Goal: Answer question/provide support: Share knowledge or assist other users

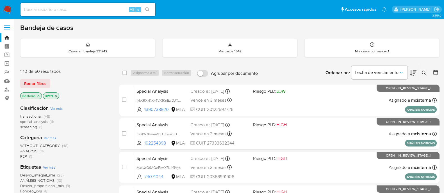
click at [100, 11] on input at bounding box center [87, 9] width 135 height 7
paste input "2261930268"
type input "2261930268"
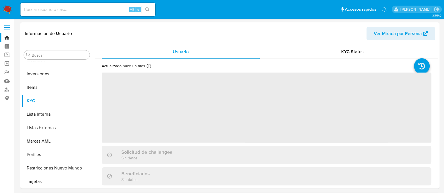
scroll to position [248, 0]
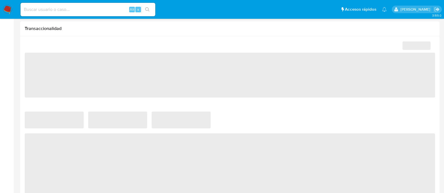
select select "10"
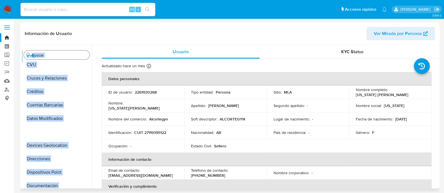
scroll to position [0, 0]
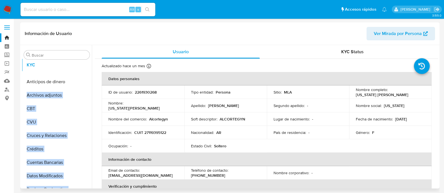
drag, startPoint x: 84, startPoint y: 102, endPoint x: 84, endPoint y: 66, distance: 35.6
click at [84, 66] on ul "Anticipos de dinero Archivos adjuntos CBT CVU Cruces y Relaciones Créditos Cuen…" at bounding box center [57, 125] width 70 height 127
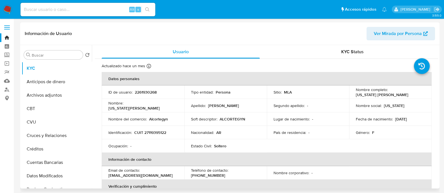
click at [103, 103] on td "Nombre : Virginia Ines" at bounding box center [143, 105] width 83 height 13
drag, startPoint x: 83, startPoint y: 95, endPoint x: 82, endPoint y: 76, distance: 19.1
click at [82, 76] on ul "KYC Anticipos de dinero Archivos adjuntos CBT CVU Cruces y Relaciones Créditos …" at bounding box center [57, 125] width 70 height 127
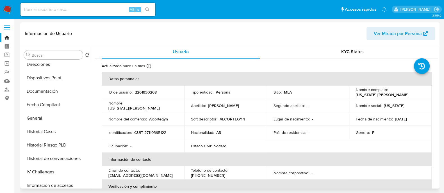
scroll to position [140, 0]
click at [115, 6] on input at bounding box center [87, 9] width 135 height 7
paste input "sina3NvO8uU1QUHB9AhozanV"
type input "sina3NvO8uU1QUHB9AhozanV"
click at [155, 11] on li "sina3NvO8uU1QUHB9AhozanV Alt s" at bounding box center [88, 9] width 138 height 14
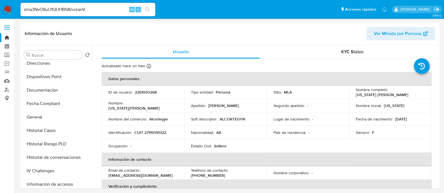
click at [149, 11] on icon "search-icon" at bounding box center [147, 9] width 4 height 4
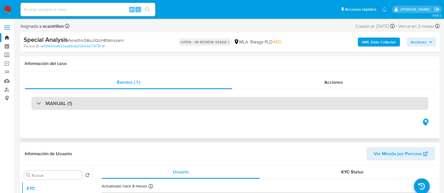
select select "10"
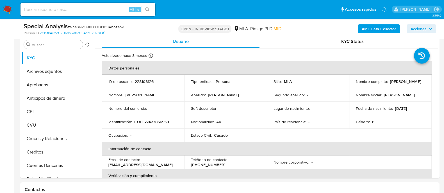
scroll to position [115, 0]
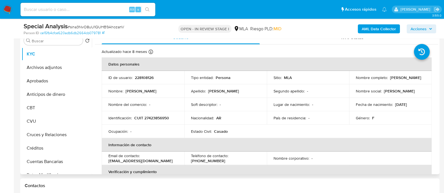
drag, startPoint x: 389, startPoint y: 79, endPoint x: 420, endPoint y: 78, distance: 30.6
click at [420, 78] on div "Nombre completo : Micaela Marquez" at bounding box center [390, 77] width 69 height 5
copy p "[PERSON_NAME]"
click at [158, 117] on p "CUIT 27423856950" at bounding box center [151, 118] width 35 height 5
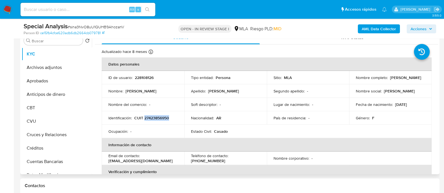
click at [158, 117] on p "CUIT 27423856950" at bounding box center [151, 118] width 35 height 5
copy p "27423856950"
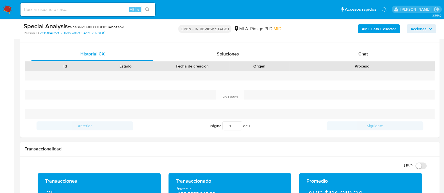
scroll to position [271, 0]
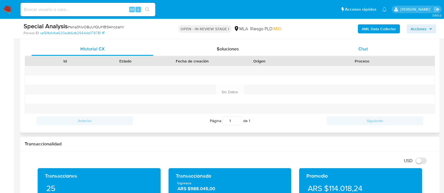
click at [358, 48] on span "Chat" at bounding box center [363, 49] width 10 height 6
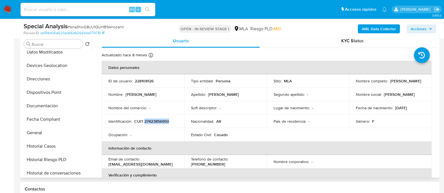
scroll to position [127, 0]
click at [63, 128] on button "General" at bounding box center [55, 131] width 66 height 13
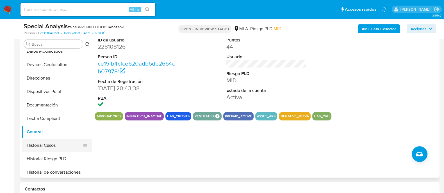
click at [67, 149] on button "Historial Casos" at bounding box center [55, 145] width 66 height 13
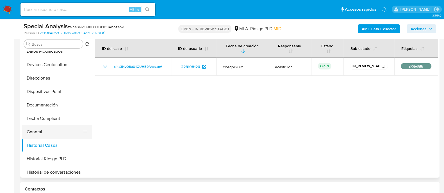
click at [68, 132] on button "General" at bounding box center [55, 131] width 66 height 13
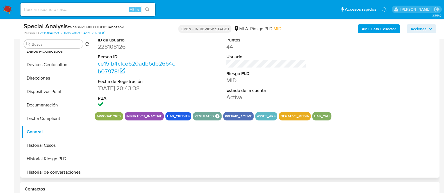
click at [114, 47] on dd "228108126" at bounding box center [138, 47] width 80 height 8
copy dd "228108126"
click at [5, 5] on img at bounding box center [8, 10] width 10 height 10
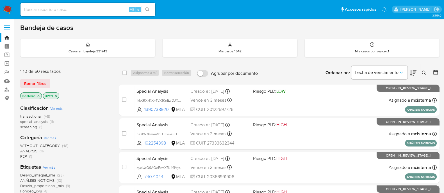
click at [427, 72] on button at bounding box center [424, 73] width 9 height 7
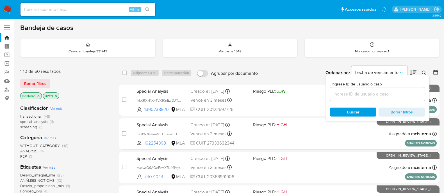
click at [369, 98] on div at bounding box center [377, 94] width 95 height 13
click at [363, 93] on input at bounding box center [377, 94] width 95 height 7
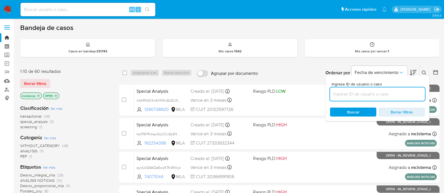
paste input "228108126"
type input "228108126"
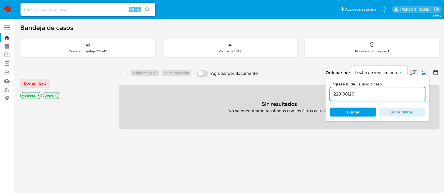
click at [37, 95] on icon "close-filter" at bounding box center [38, 95] width 3 height 3
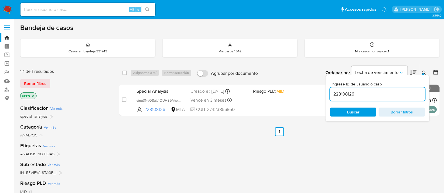
click at [128, 73] on div "select-all-cases-checkbox" at bounding box center [125, 73] width 7 height 7
click at [127, 73] on input "checkbox" at bounding box center [124, 73] width 4 height 4
checkbox input "true"
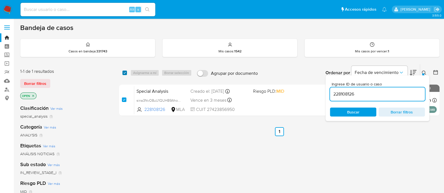
click at [127, 73] on input "checkbox" at bounding box center [124, 73] width 4 height 4
checkbox input "false"
click at [127, 73] on input "checkbox" at bounding box center [124, 73] width 4 height 4
checkbox input "true"
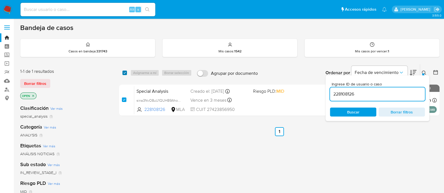
checkbox input "true"
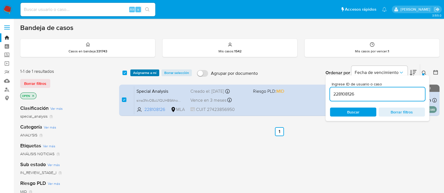
click at [147, 73] on span "Asignarme a mí" at bounding box center [144, 73] width 23 height 6
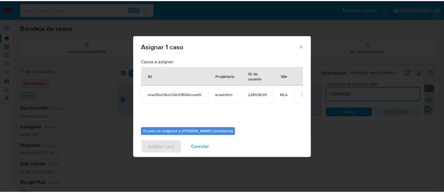
scroll to position [29, 0]
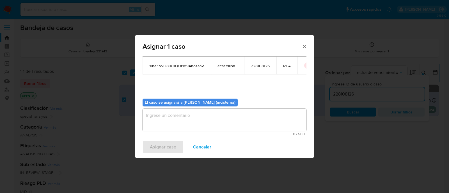
click at [246, 113] on textarea "assign-modal" at bounding box center [225, 120] width 164 height 22
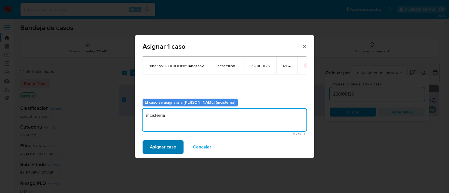
type textarea "mcisterna"
click at [163, 154] on span "Asignar caso" at bounding box center [163, 147] width 26 height 12
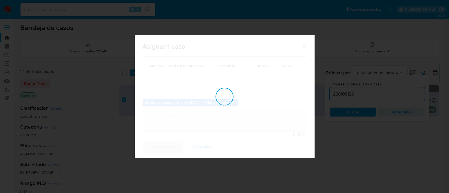
checkbox input "false"
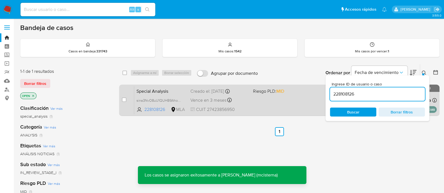
click at [261, 106] on div "Special Analysis sina3NvO8uU1QUHB9AhozanV 228108126 MLA Riesgo PLD: MID Creado …" at bounding box center [285, 100] width 302 height 28
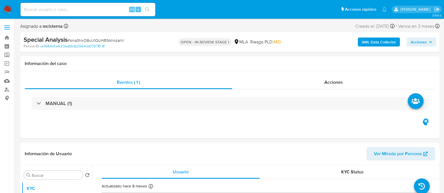
select select "10"
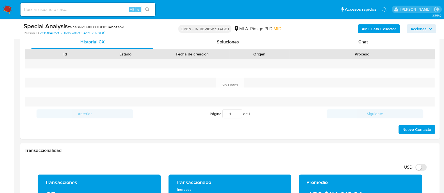
scroll to position [273, 0]
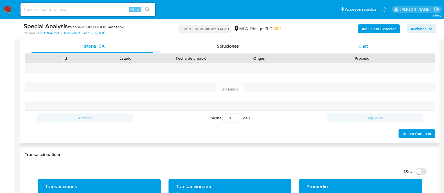
click at [356, 49] on div "Chat" at bounding box center [363, 46] width 122 height 13
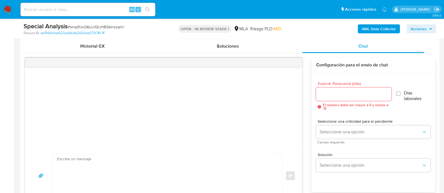
click at [203, 174] on textarea at bounding box center [166, 175] width 218 height 43
paste textarea "Hola Micaela Marquez En función de las operaciones registradas en tu cuenta de …"
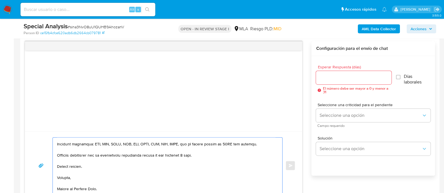
scroll to position [161, 0]
type textarea "Hola Micaela Marquez En función de las operaciones registradas en tu cuenta de …"
click at [350, 72] on div at bounding box center [353, 77] width 75 height 13
click at [342, 76] on input "Esperar Respuesta (días)" at bounding box center [353, 77] width 75 height 7
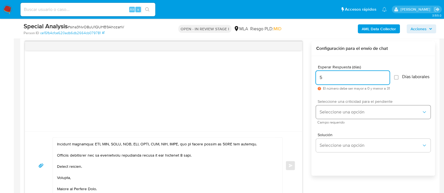
type input "5"
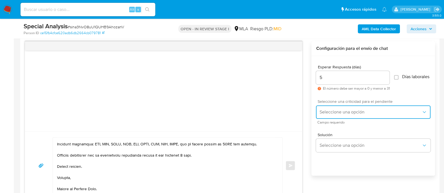
click at [340, 113] on span "Seleccione una opción" at bounding box center [370, 112] width 102 height 6
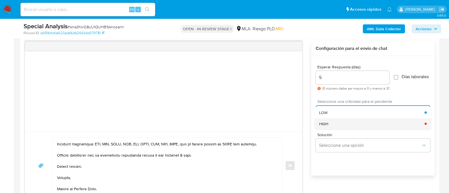
click at [331, 128] on div "HIGH" at bounding box center [372, 123] width 106 height 11
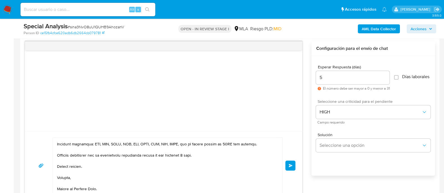
click at [295, 165] on button "Enviar" at bounding box center [290, 166] width 10 height 10
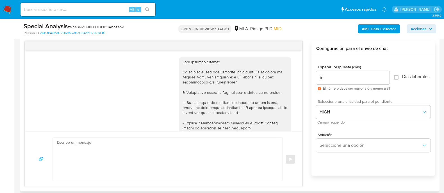
scroll to position [201, 0]
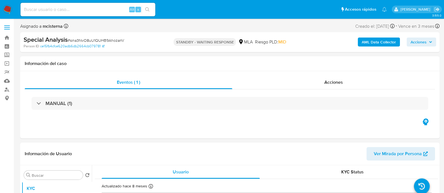
select select "10"
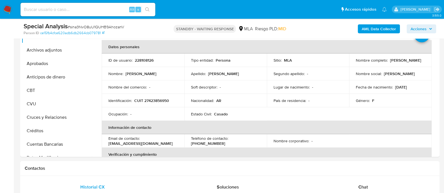
scroll to position [135, 0]
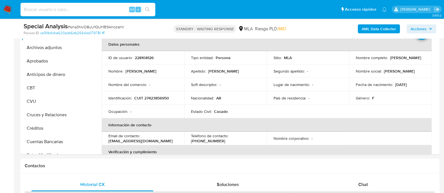
click at [107, 10] on input at bounding box center [87, 9] width 135 height 7
paste input "172215700"
type input "172215700"
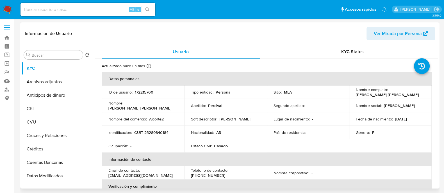
select select "10"
drag, startPoint x: 92, startPoint y: 91, endPoint x: 92, endPoint y: 107, distance: 16.0
click at [92, 107] on div "Usuario KYC Status Actualizado hace un mes Creado: 22/06/2020 17:41:08 Actualiz…" at bounding box center [265, 117] width 346 height 144
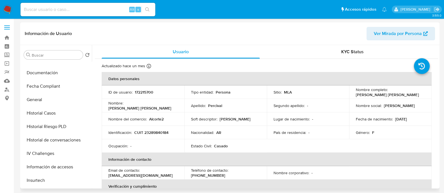
scroll to position [159, 0]
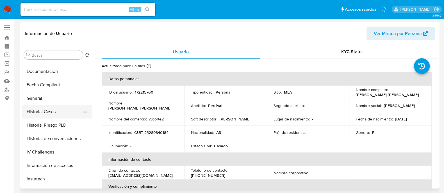
click at [70, 114] on button "Historial Casos" at bounding box center [55, 111] width 66 height 13
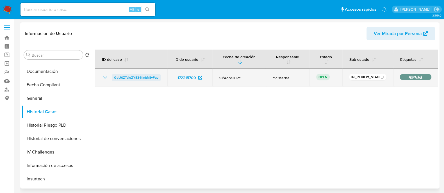
click at [138, 77] on span "GdU0ZTaieZYE34tInkM1vFqy" at bounding box center [136, 77] width 44 height 7
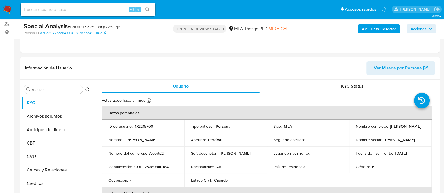
scroll to position [85, 0]
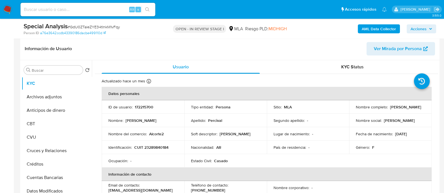
select select "10"
click at [154, 148] on p "CUIT 23289840184" at bounding box center [151, 147] width 34 height 5
copy p "23289840184"
drag, startPoint x: 354, startPoint y: 111, endPoint x: 398, endPoint y: 112, distance: 43.8
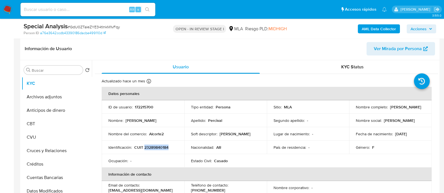
click at [398, 112] on td "Nombre completo : [PERSON_NAME]" at bounding box center [390, 106] width 83 height 13
copy p "[PERSON_NAME]"
